Goal: Task Accomplishment & Management: Manage account settings

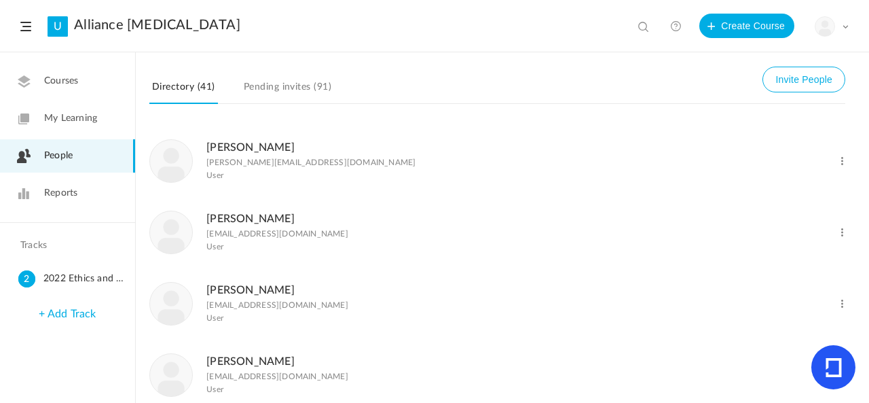
click at [853, 28] on header "U Alliance [MEDICAL_DATA] View all No results Create Course My Profile Universi…" at bounding box center [434, 26] width 869 height 52
click at [849, 28] on header "U Alliance [MEDICAL_DATA] View all No results Create Course My Profile Universi…" at bounding box center [434, 26] width 869 height 52
click at [844, 26] on span at bounding box center [845, 26] width 7 height 7
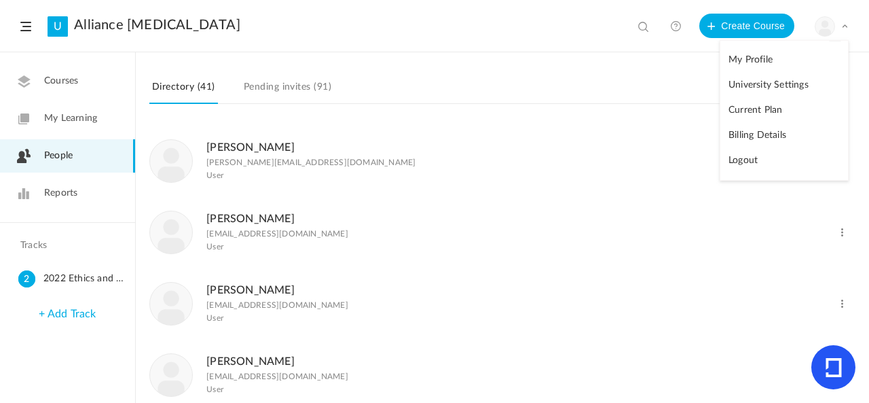
click at [740, 160] on link "Logout" at bounding box center [785, 160] width 128 height 25
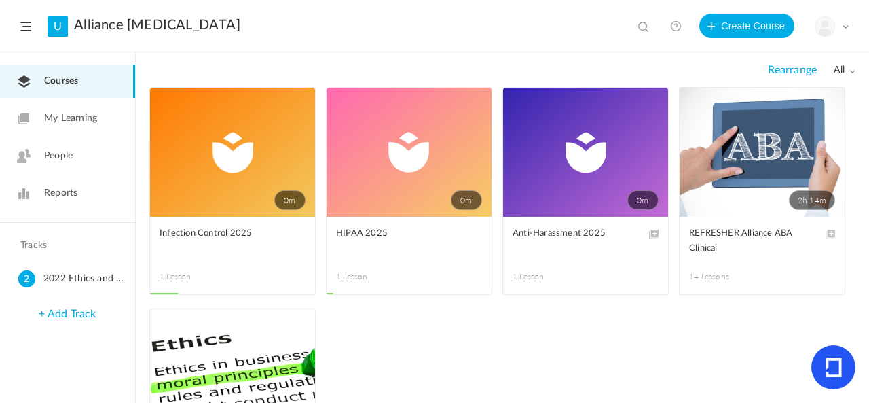
click at [837, 22] on div "My Profile University Settings Current Plan Billing Details Logout" at bounding box center [832, 26] width 34 height 20
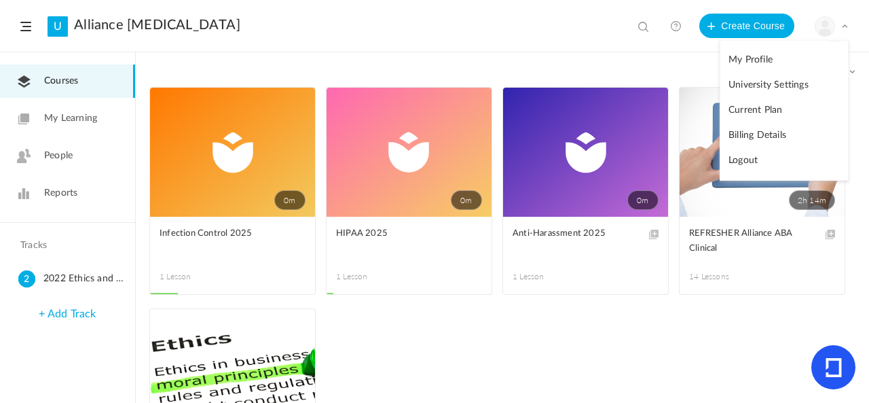
click at [784, 132] on link "Billing Details" at bounding box center [785, 135] width 128 height 25
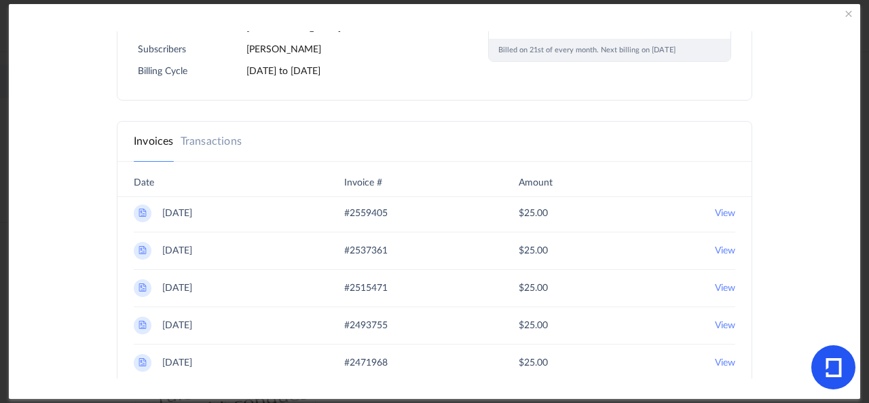
scroll to position [340, 0]
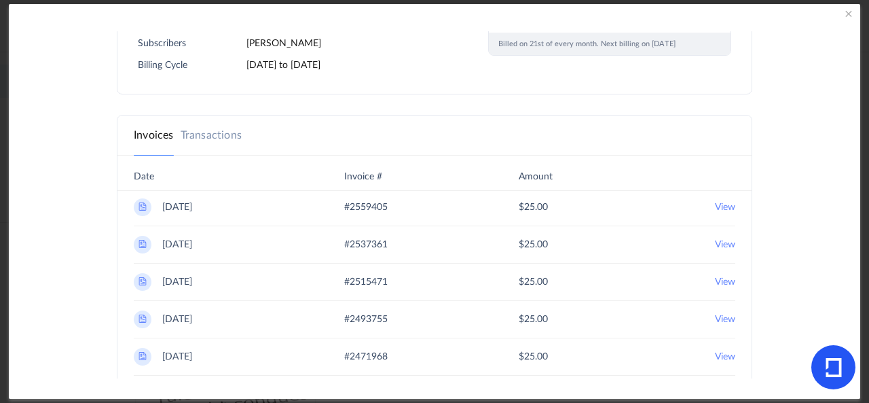
click at [715, 204] on 2025 "View" at bounding box center [725, 207] width 20 height 18
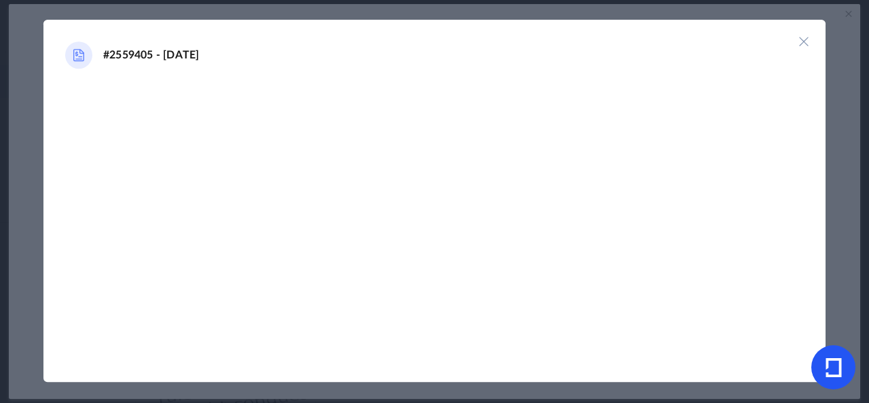
click at [270, 195] on div at bounding box center [434, 223] width 739 height 276
click at [81, 54] on img at bounding box center [79, 55] width 16 height 16
click at [804, 40] on img at bounding box center [804, 42] width 14 height 14
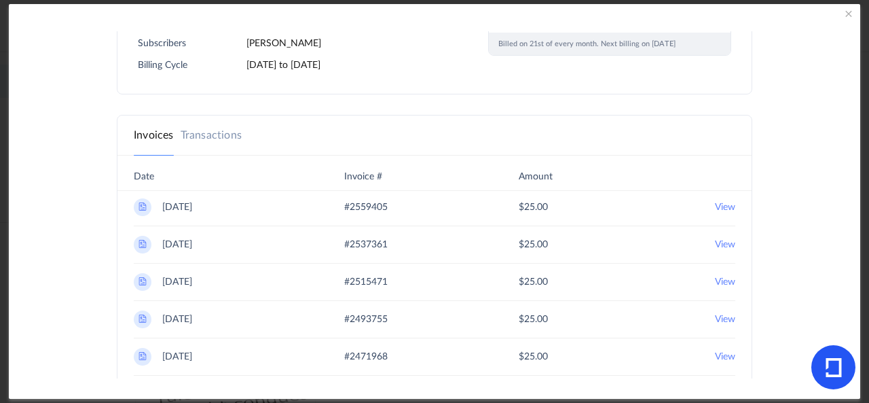
click at [143, 204] on img at bounding box center [142, 206] width 11 height 11
click at [718, 204] on 2025 "View" at bounding box center [725, 207] width 20 height 18
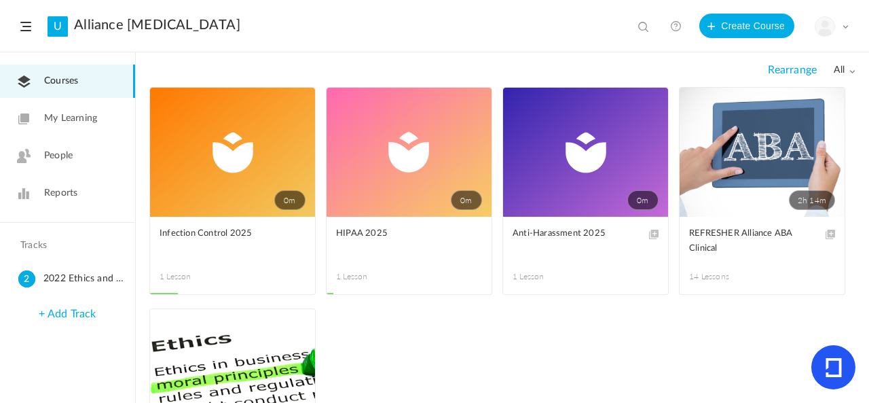
click at [847, 28] on span at bounding box center [845, 26] width 7 height 7
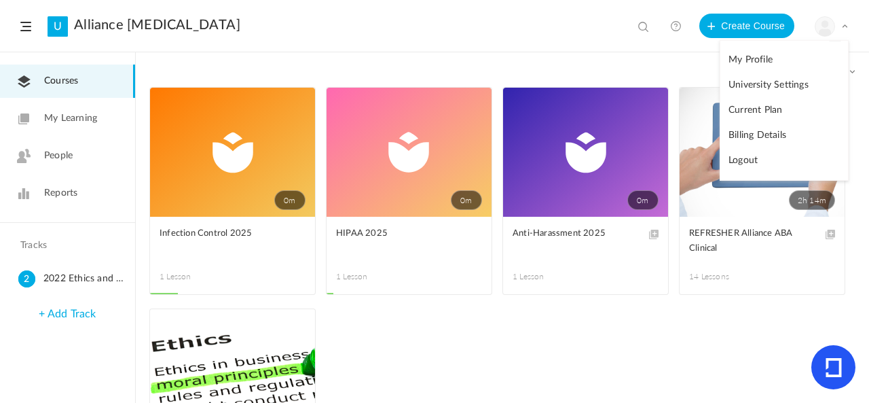
click at [783, 130] on link "Billing Details" at bounding box center [785, 135] width 128 height 25
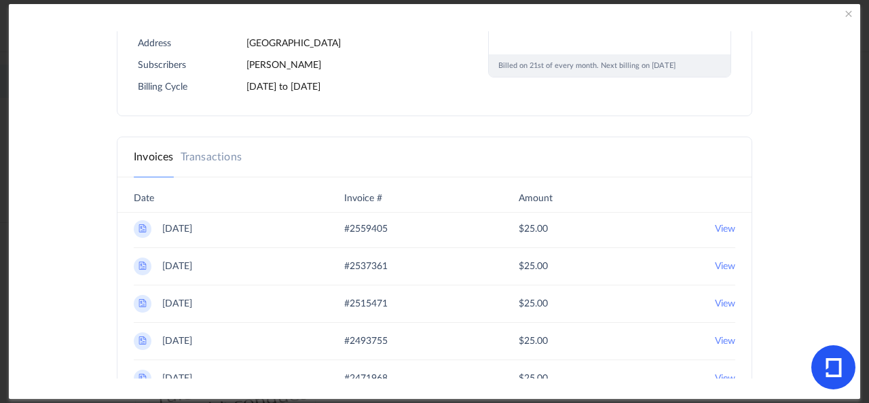
scroll to position [340, 0]
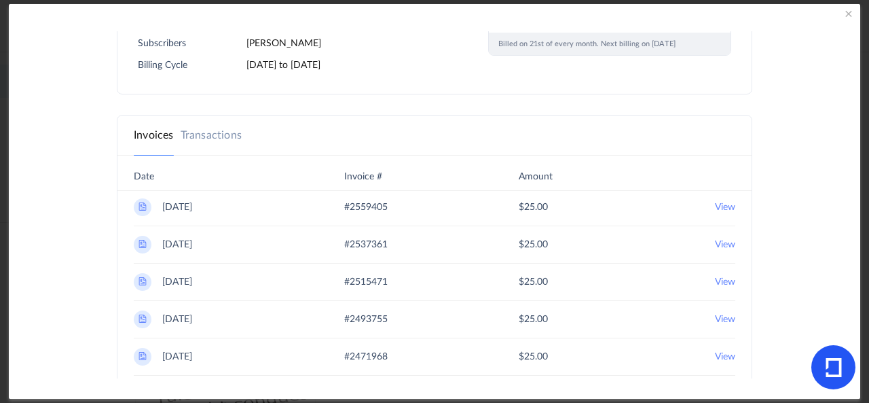
click at [715, 207] on 2025 "View" at bounding box center [725, 207] width 20 height 18
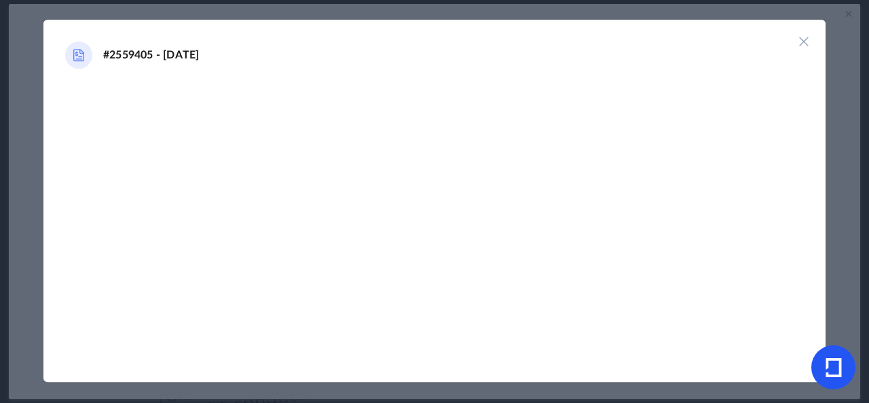
click at [808, 39] on img at bounding box center [804, 42] width 14 height 14
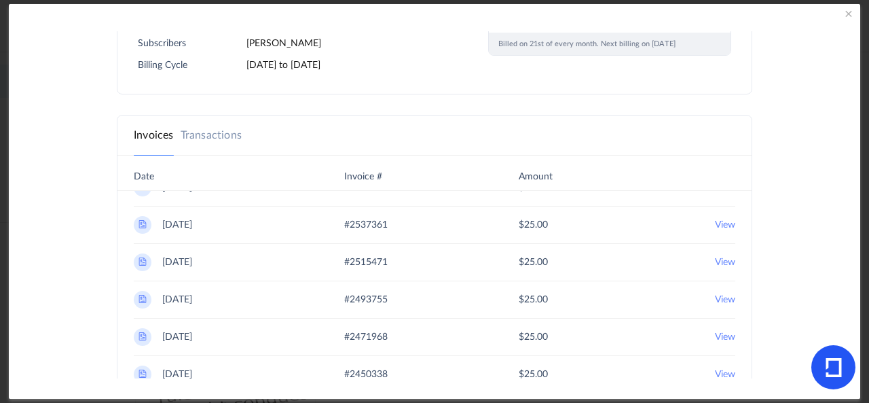
scroll to position [0, 0]
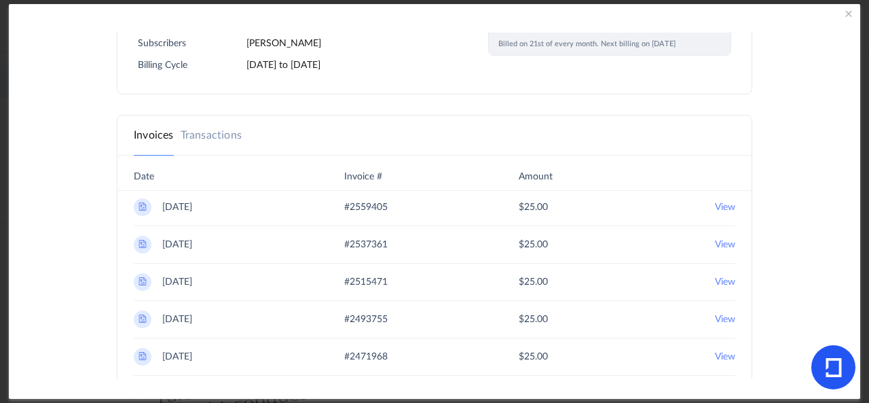
click at [715, 239] on 2025 "View" at bounding box center [725, 245] width 20 height 18
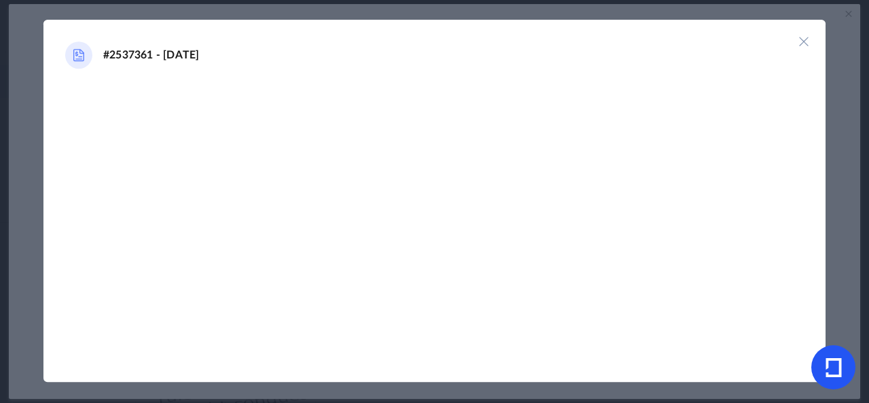
click at [786, 103] on div at bounding box center [434, 223] width 739 height 276
click at [801, 30] on header "#2537361 - [DATE]" at bounding box center [434, 52] width 782 height 65
click at [801, 39] on img at bounding box center [804, 42] width 14 height 14
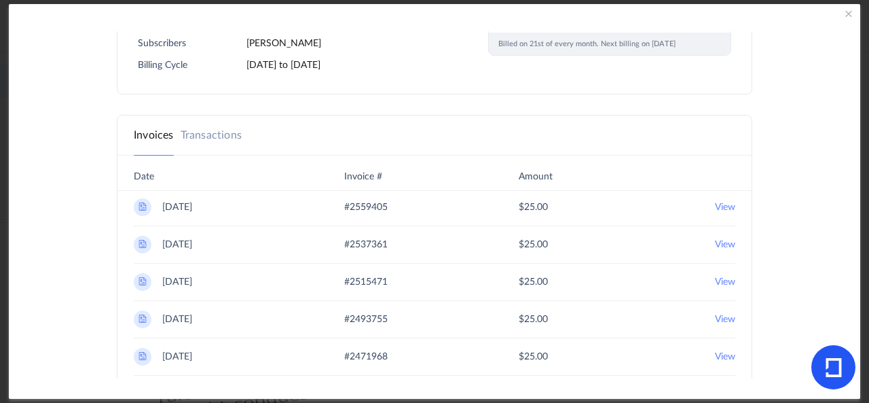
click at [721, 202] on 2025 "View" at bounding box center [725, 207] width 20 height 18
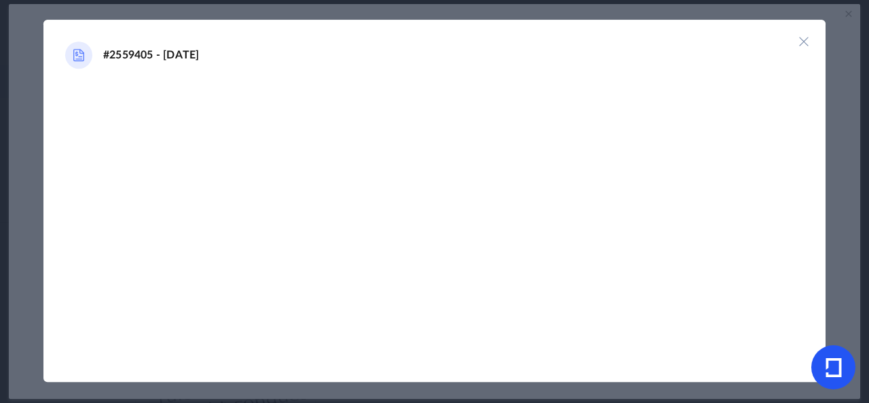
click at [801, 43] on img at bounding box center [804, 42] width 14 height 14
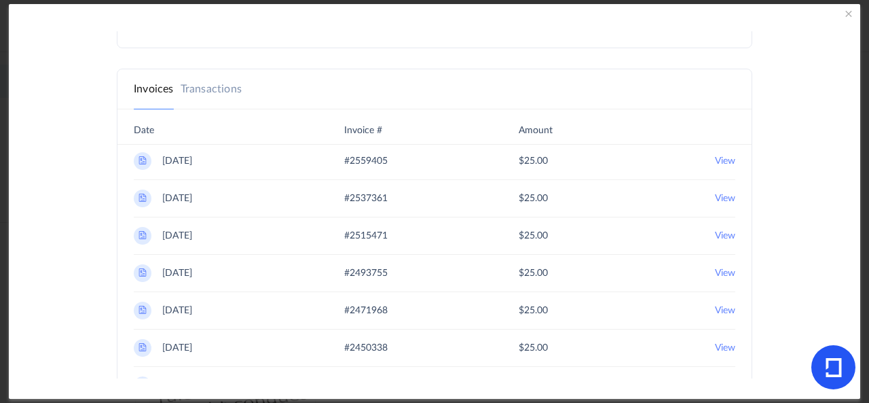
scroll to position [407, 0]
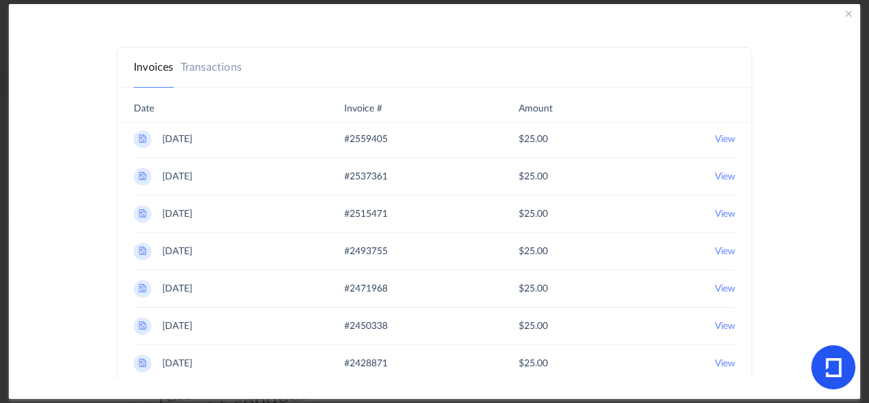
click at [715, 136] on 2025 "View" at bounding box center [725, 139] width 20 height 18
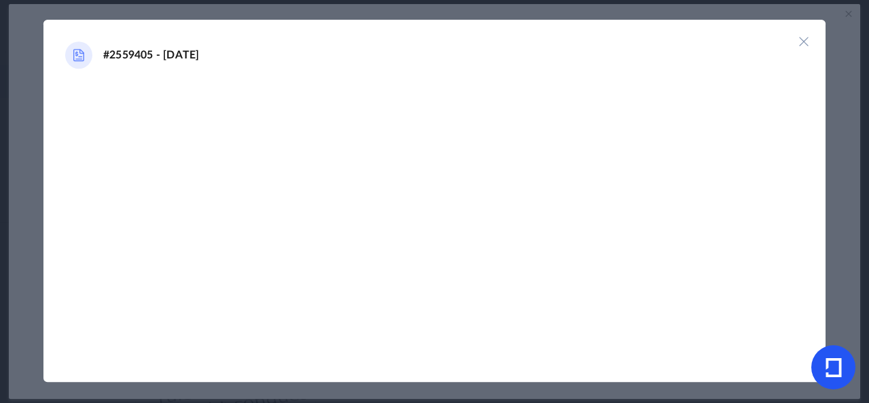
click at [804, 39] on img at bounding box center [804, 42] width 14 height 14
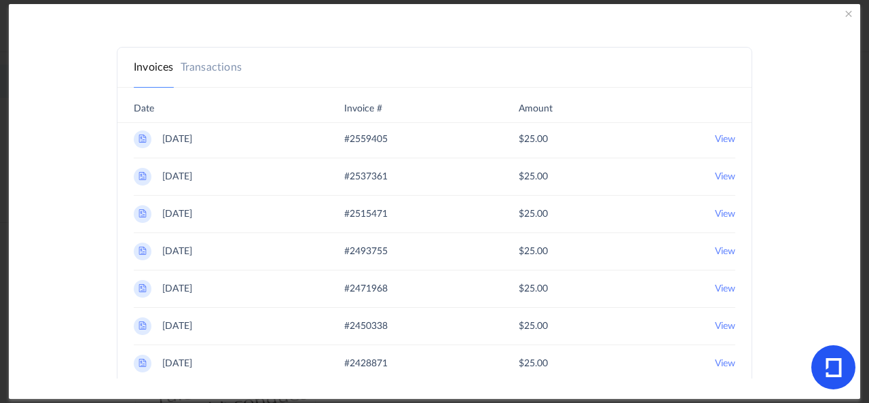
click at [716, 172] on 2025 "View" at bounding box center [725, 177] width 20 height 18
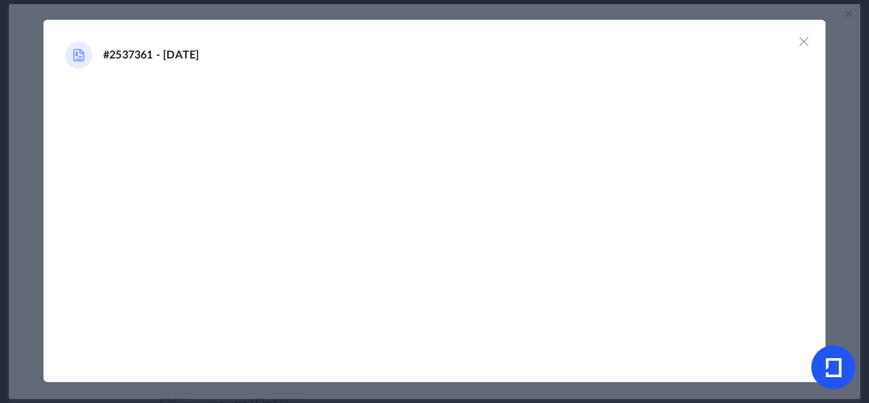
click at [805, 45] on img at bounding box center [804, 42] width 14 height 14
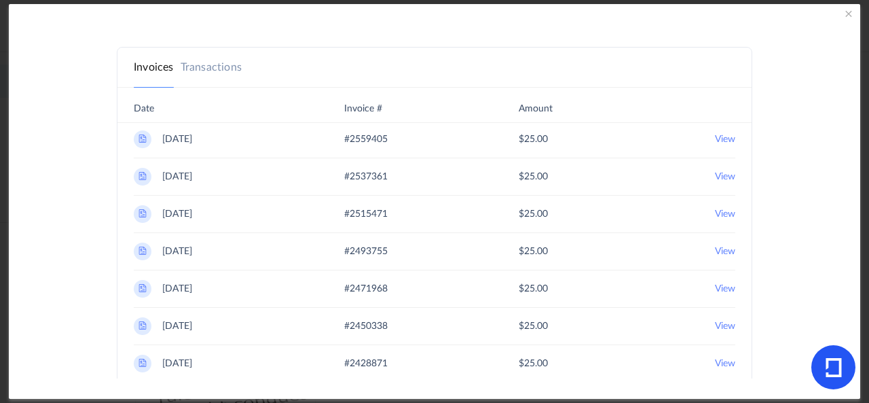
click at [715, 141] on 2025 "View" at bounding box center [725, 139] width 20 height 18
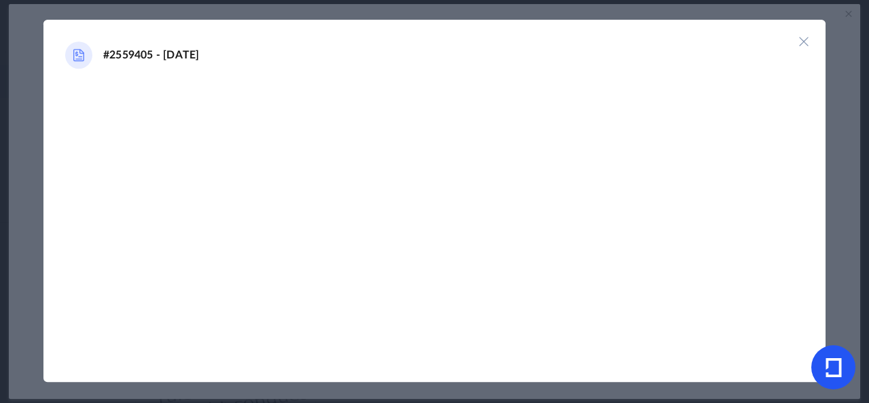
click at [798, 44] on img at bounding box center [804, 42] width 14 height 14
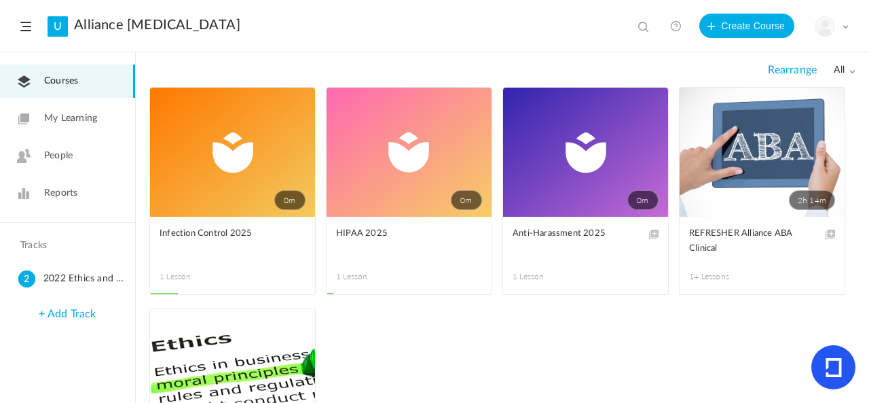
click at [836, 26] on div "My Profile University Settings Current Plan Billing Details Logout" at bounding box center [832, 26] width 34 height 20
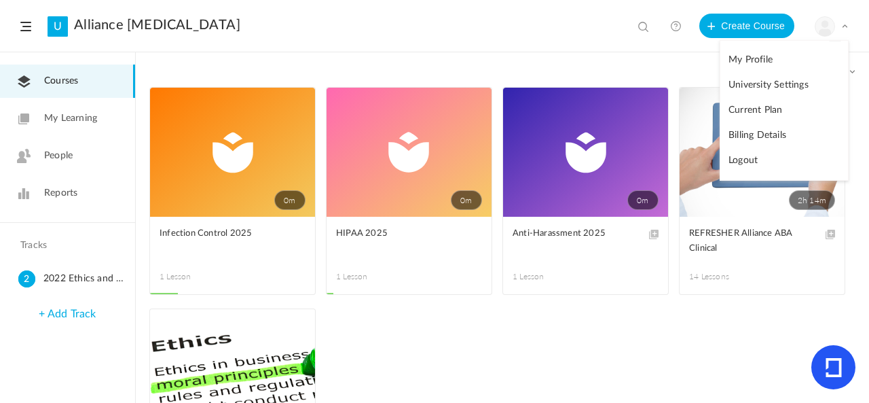
click at [776, 130] on link "Billing Details" at bounding box center [785, 135] width 128 height 25
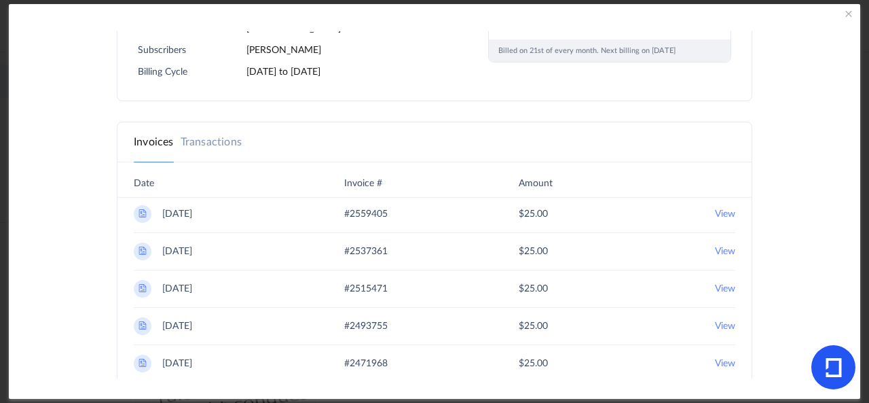
scroll to position [340, 0]
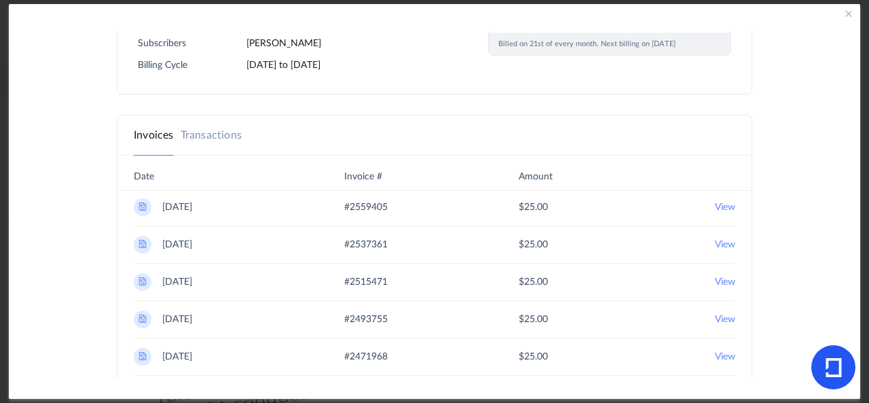
click at [213, 139] on link "Transactions" at bounding box center [211, 135] width 61 height 16
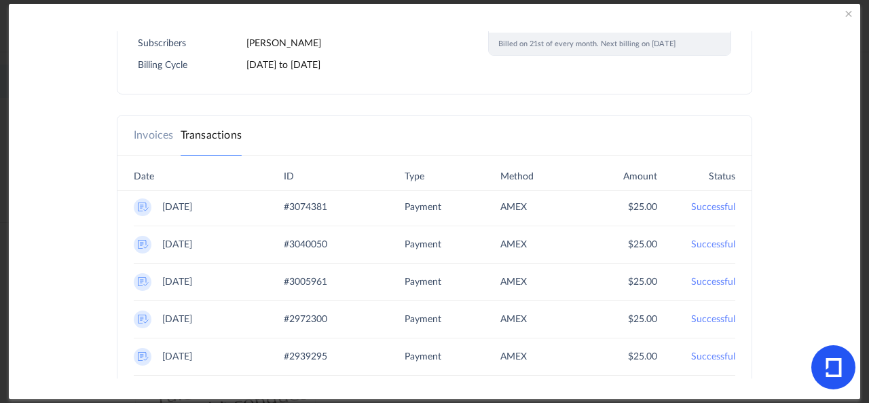
click at [155, 130] on link "Invoices" at bounding box center [154, 135] width 40 height 16
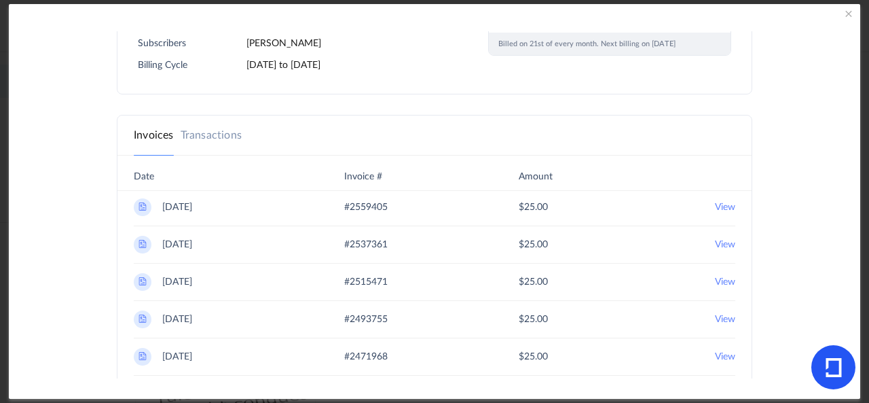
click at [715, 206] on 2025 "View" at bounding box center [725, 207] width 20 height 18
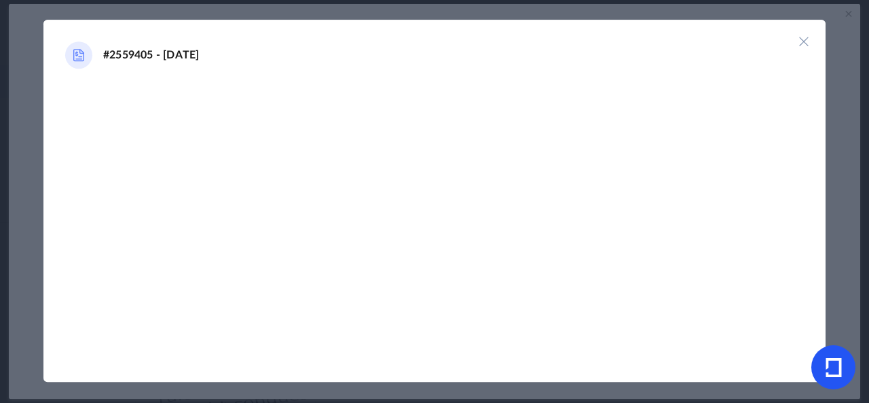
click at [801, 48] on img at bounding box center [804, 42] width 14 height 14
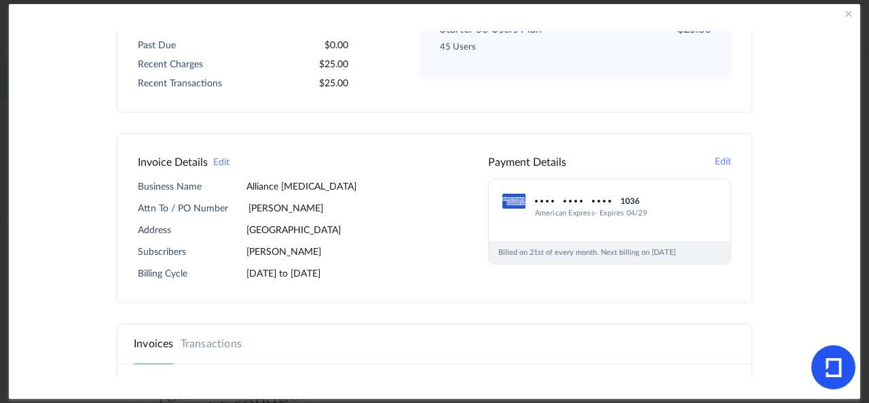
scroll to position [0, 0]
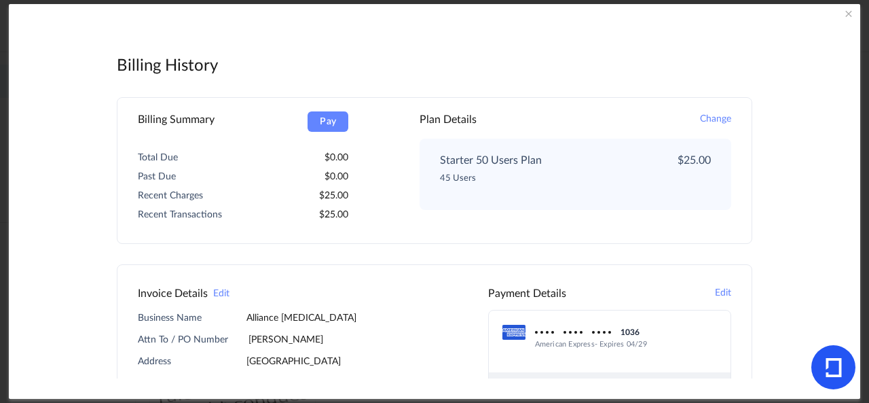
click at [852, 13] on span at bounding box center [849, 14] width 14 height 14
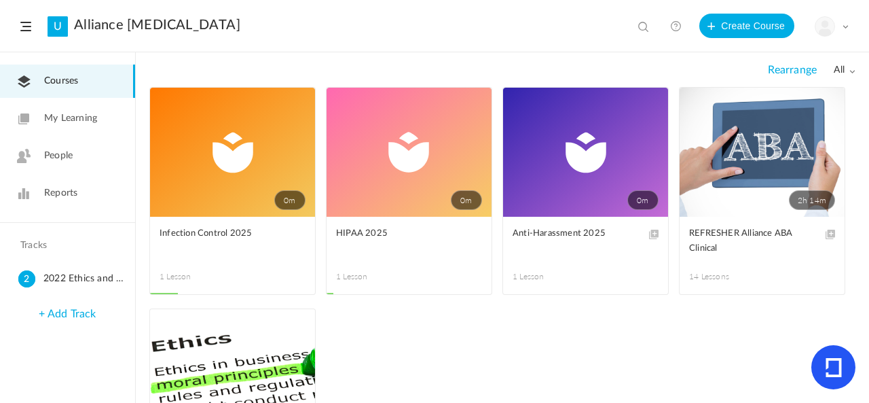
click at [827, 371] on icon at bounding box center [834, 367] width 16 height 19
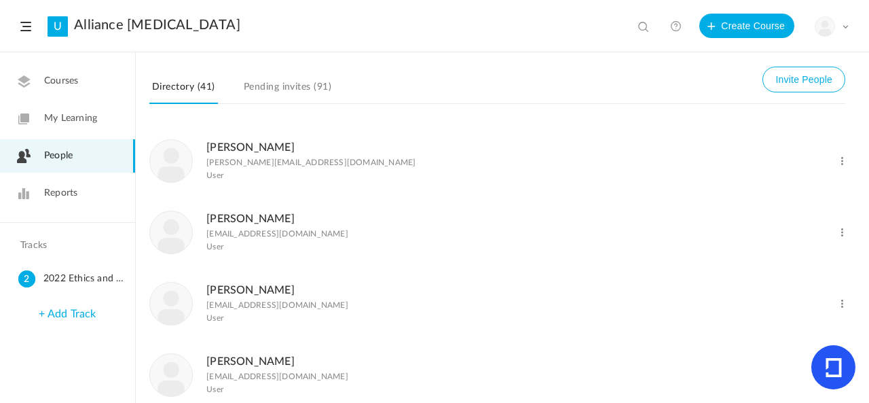
click at [829, 35] on figure at bounding box center [825, 26] width 20 height 20
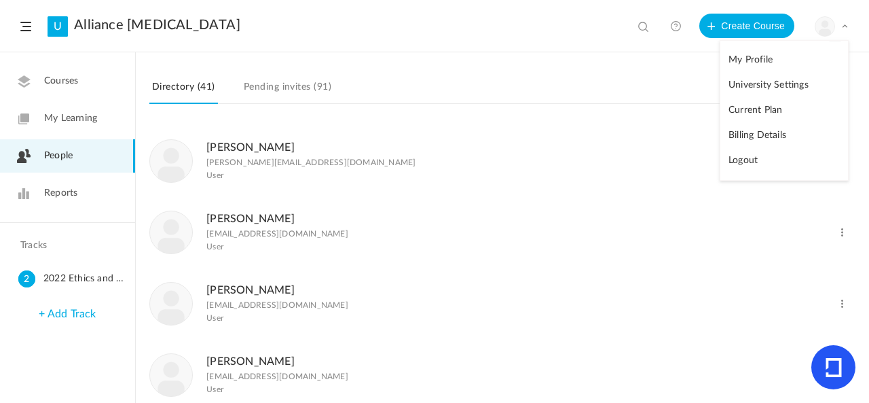
click at [773, 132] on link "Billing Details" at bounding box center [785, 135] width 128 height 25
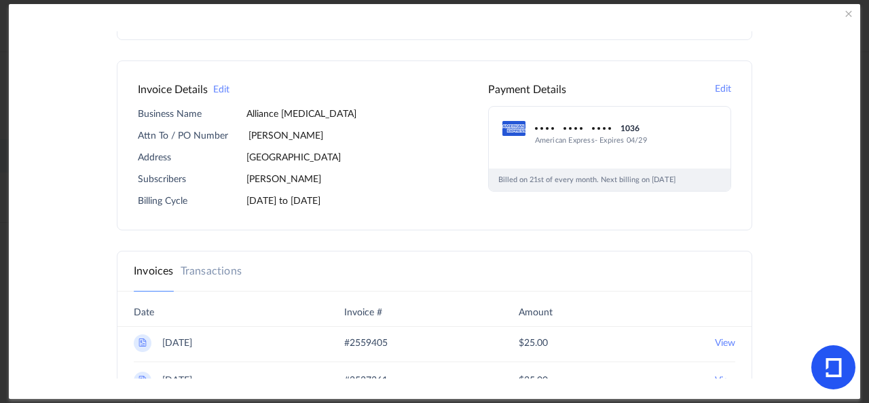
scroll to position [272, 0]
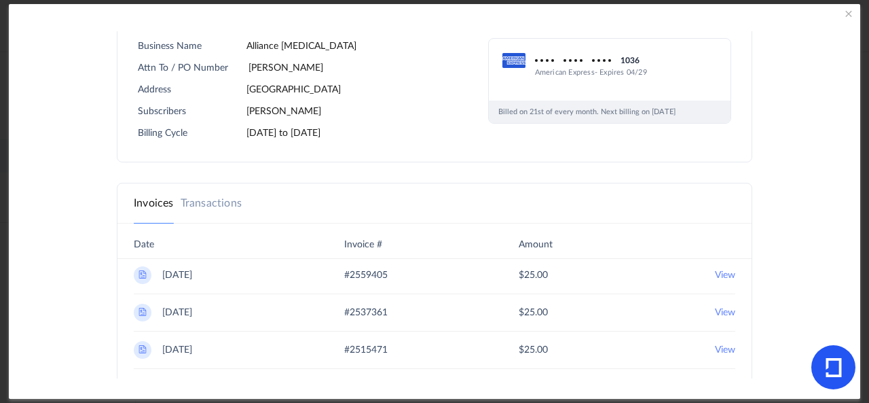
click at [715, 272] on 2025 "View" at bounding box center [725, 275] width 20 height 18
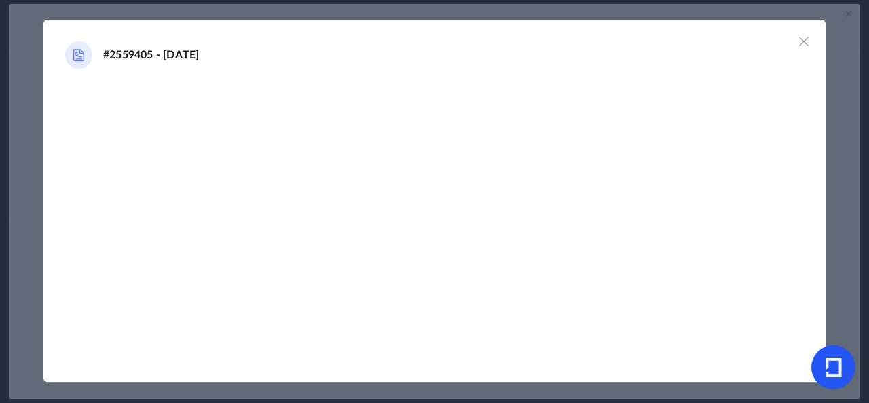
click at [805, 40] on img at bounding box center [804, 42] width 14 height 14
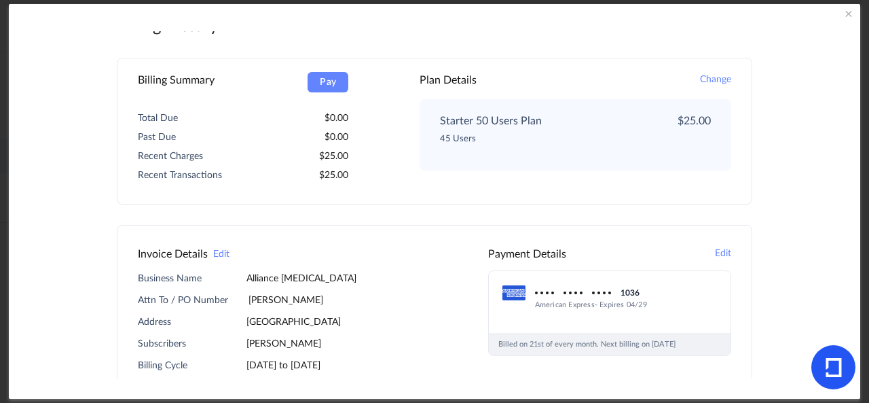
scroll to position [0, 0]
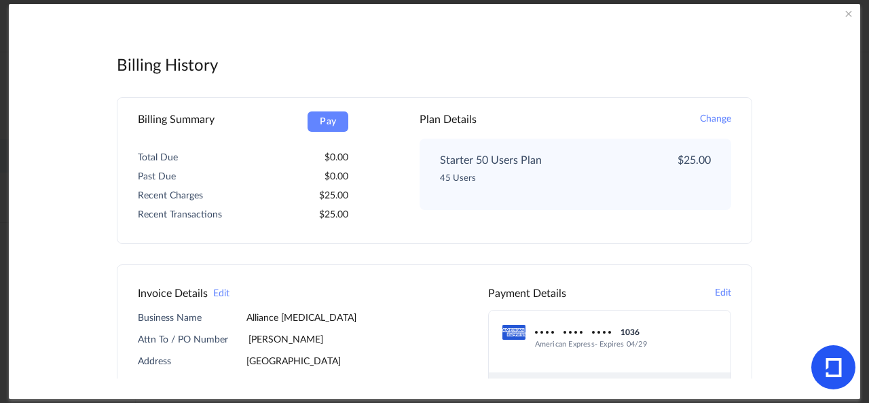
click at [846, 15] on span at bounding box center [849, 14] width 14 height 14
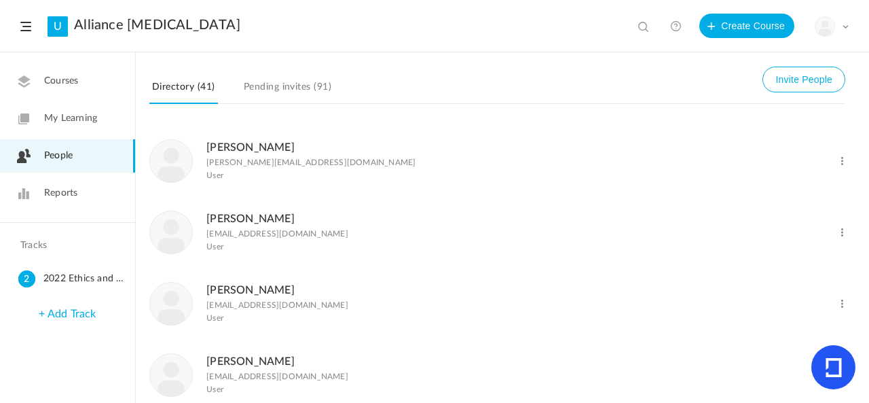
click at [841, 33] on div "My Profile University Settings Current Plan Billing Details Logout" at bounding box center [832, 26] width 34 height 20
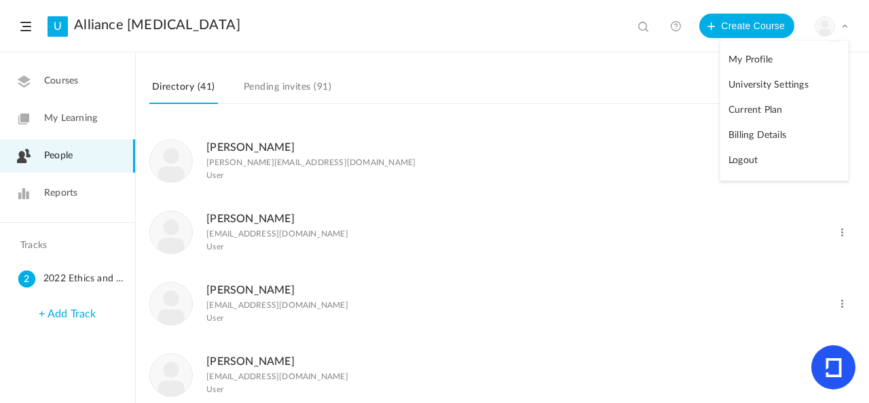
click at [679, 73] on div "Directory (41) Invite People Pending invites (91)" at bounding box center [502, 92] width 706 height 65
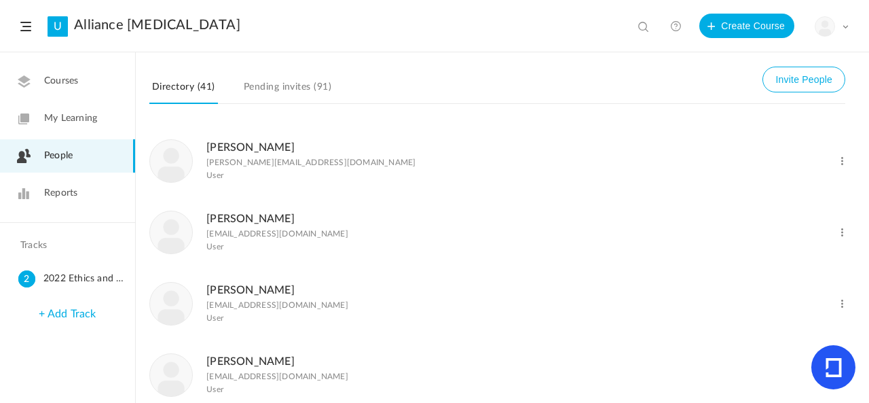
click at [839, 28] on div "My Profile University Settings Current Plan Billing Details Logout" at bounding box center [832, 26] width 34 height 20
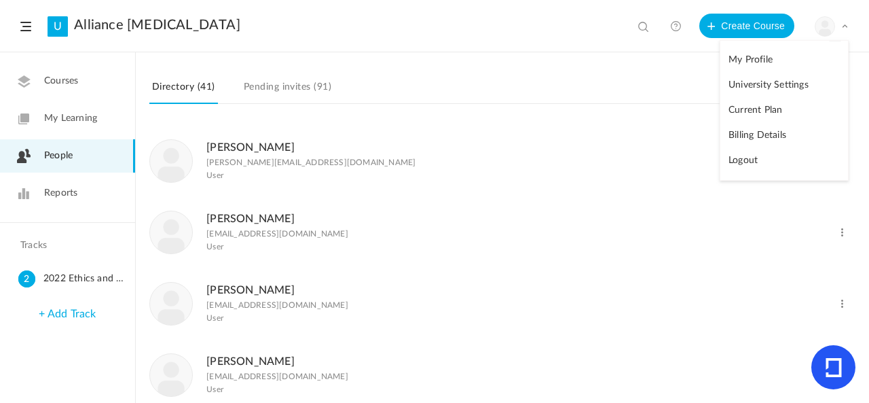
click at [779, 130] on link "Billing Details" at bounding box center [785, 135] width 128 height 25
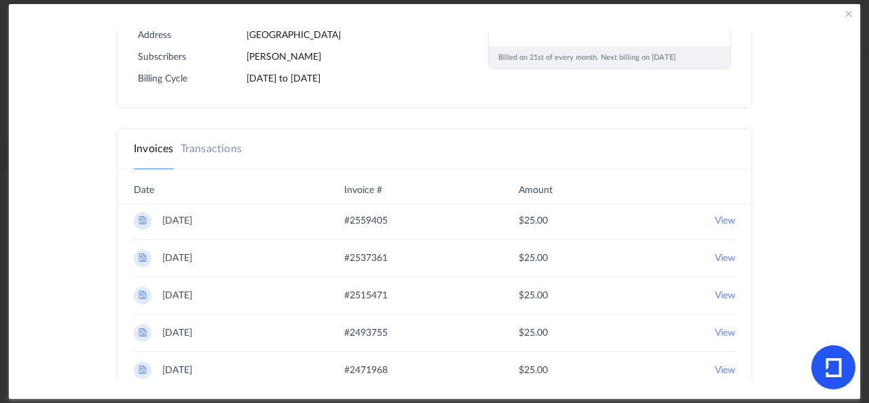
scroll to position [340, 0]
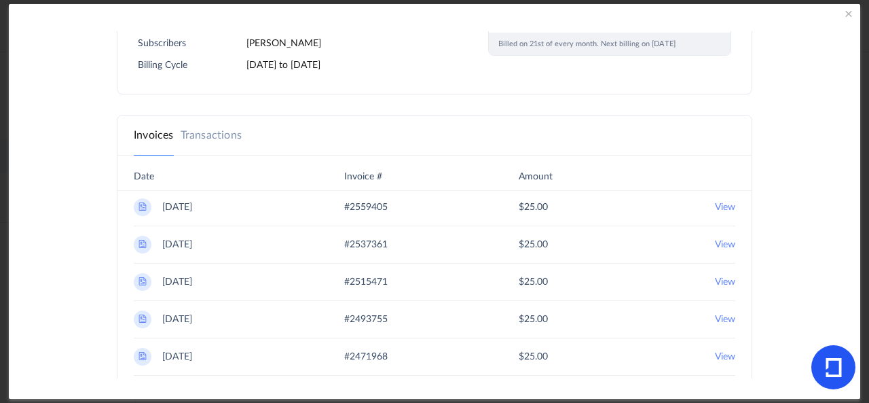
click at [715, 203] on 2025 "View" at bounding box center [725, 207] width 20 height 18
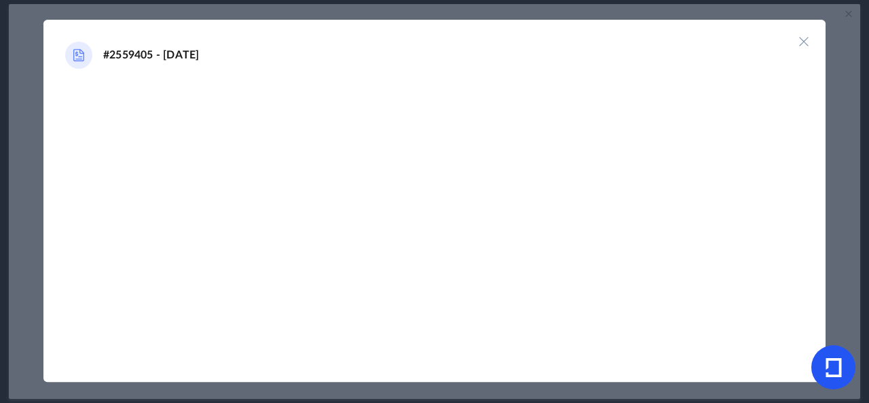
click at [805, 38] on img at bounding box center [804, 42] width 14 height 14
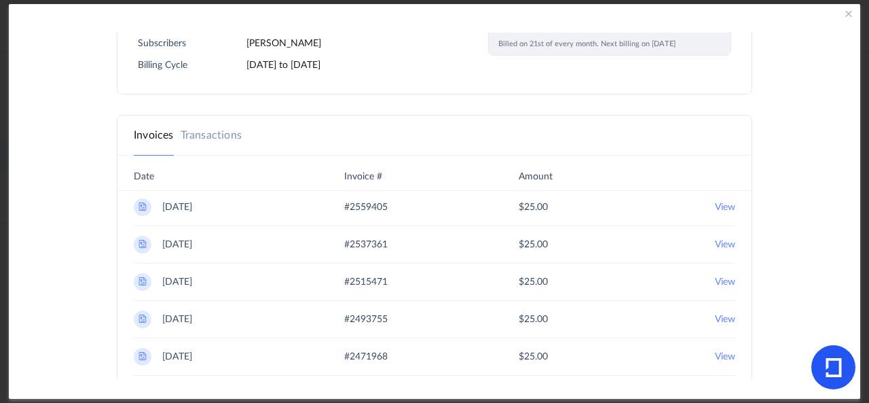
click at [826, 374] on icon at bounding box center [834, 367] width 16 height 19
click at [715, 202] on 2025 "View" at bounding box center [725, 207] width 20 height 18
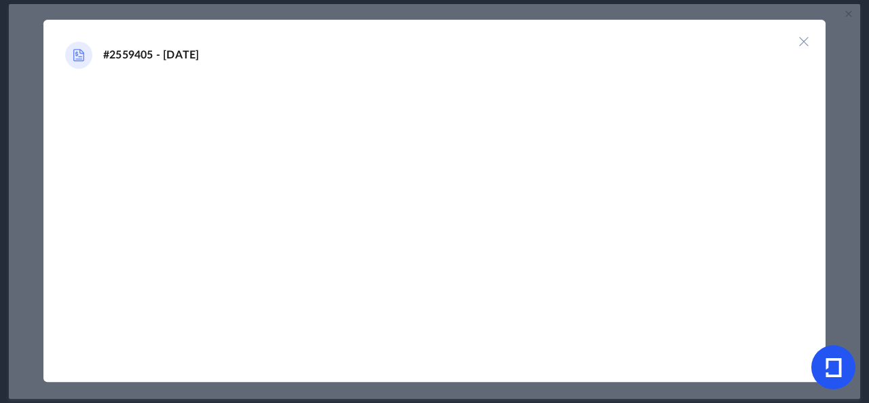
click at [801, 43] on img at bounding box center [804, 42] width 14 height 14
